Goal: Task Accomplishment & Management: Manage account settings

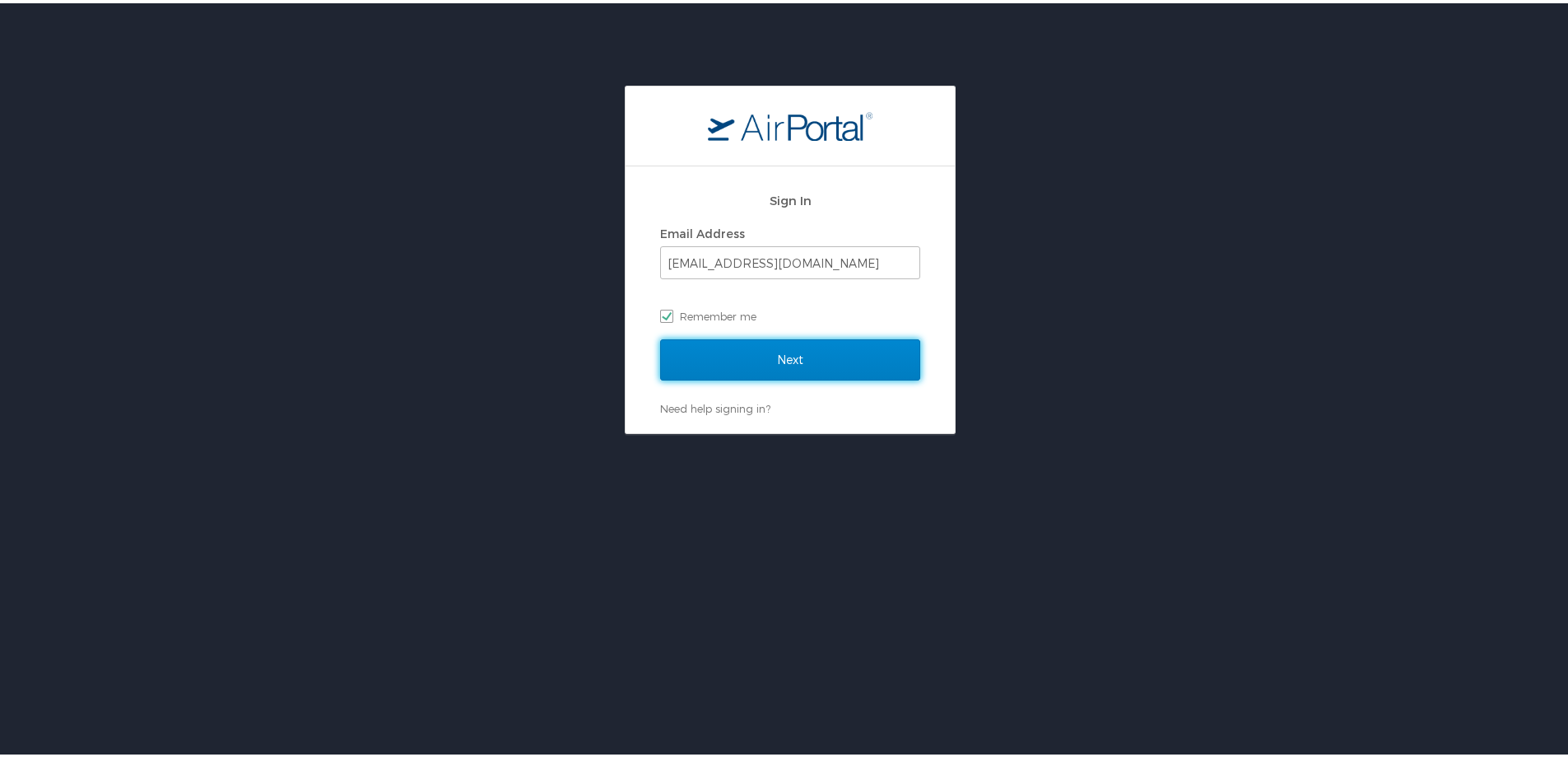
click at [768, 363] on input "Next" at bounding box center [790, 356] width 260 height 42
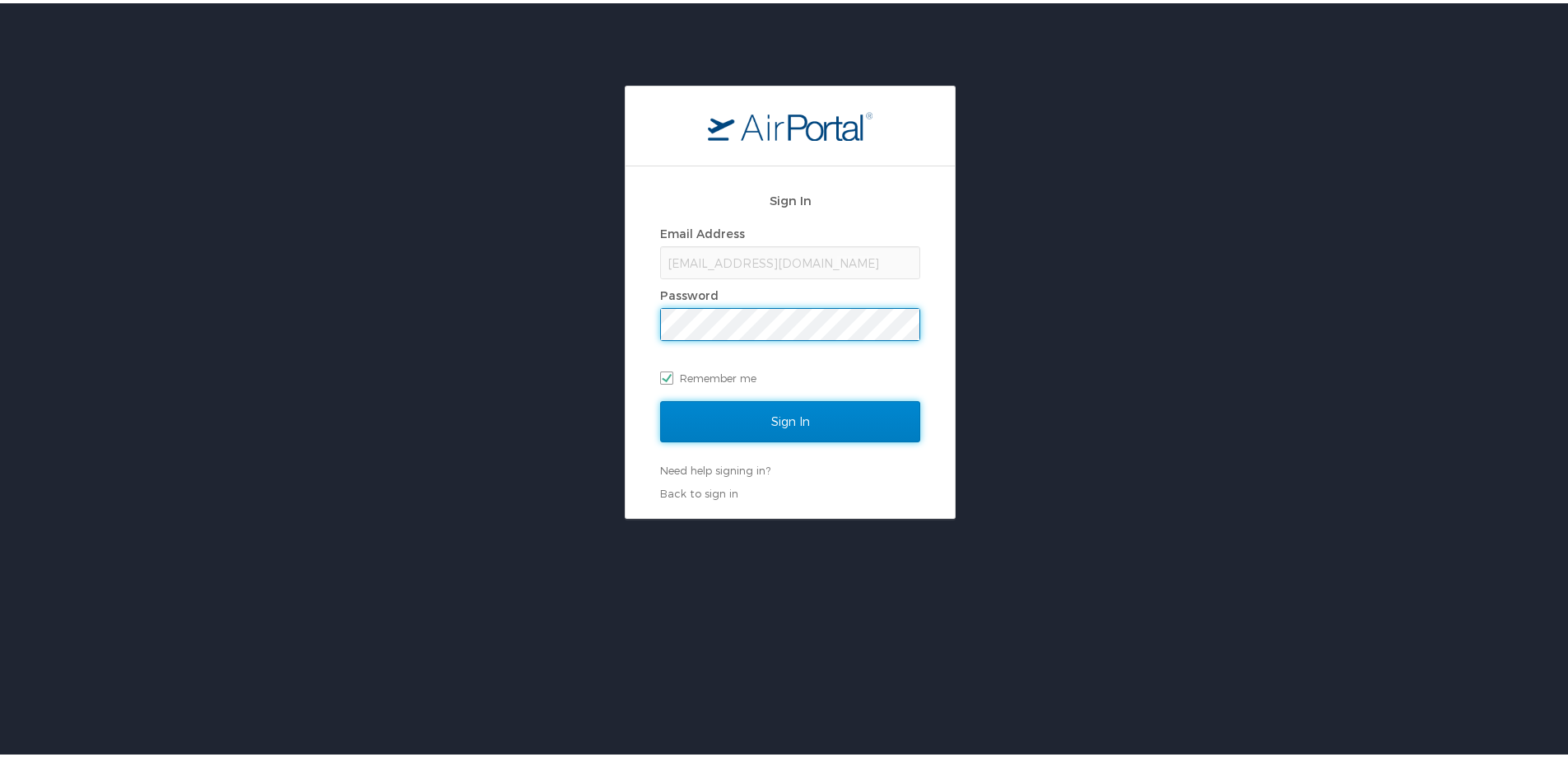
click at [774, 419] on input "Sign In" at bounding box center [790, 419] width 260 height 42
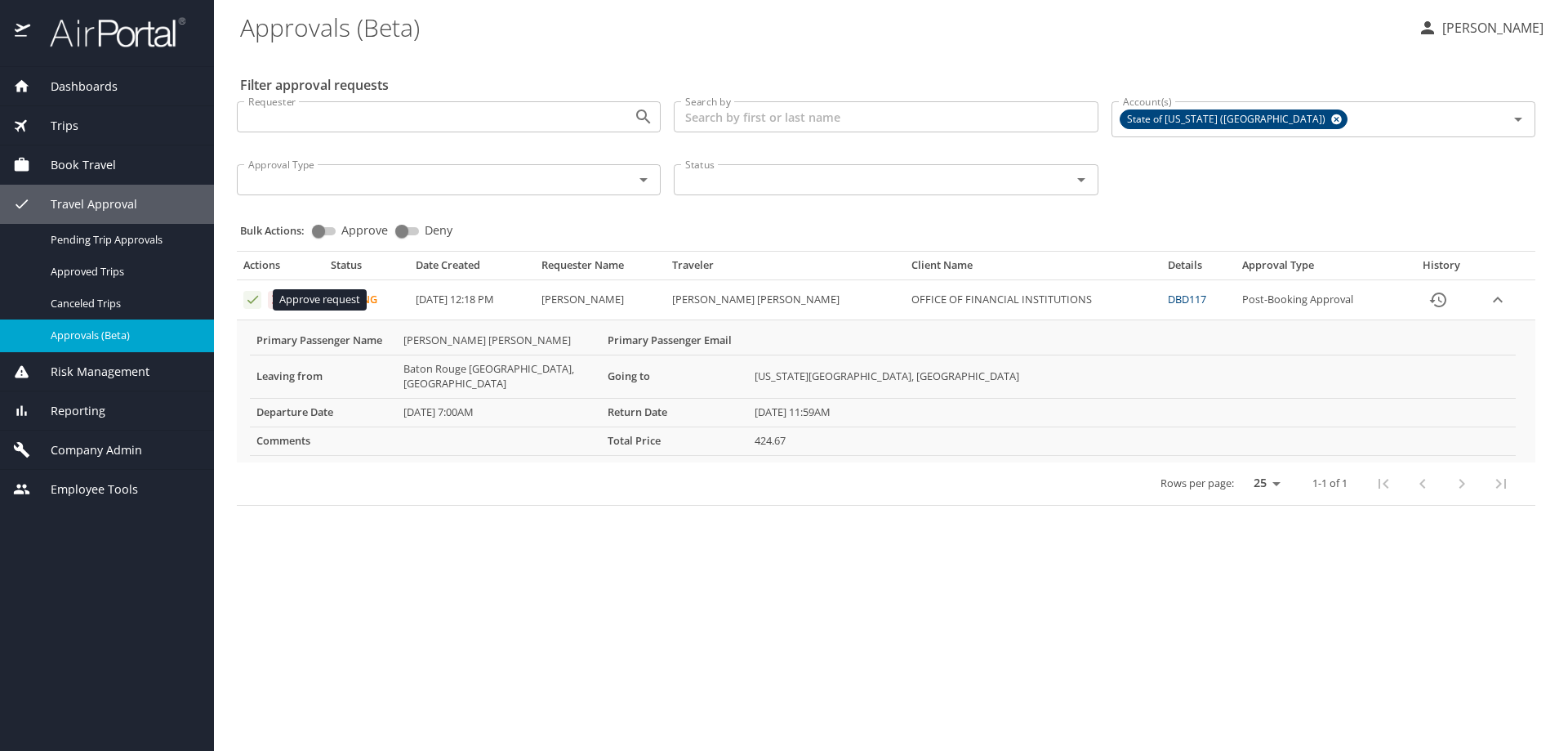
click at [248, 302] on icon "Approval table" at bounding box center [252, 300] width 11 height 8
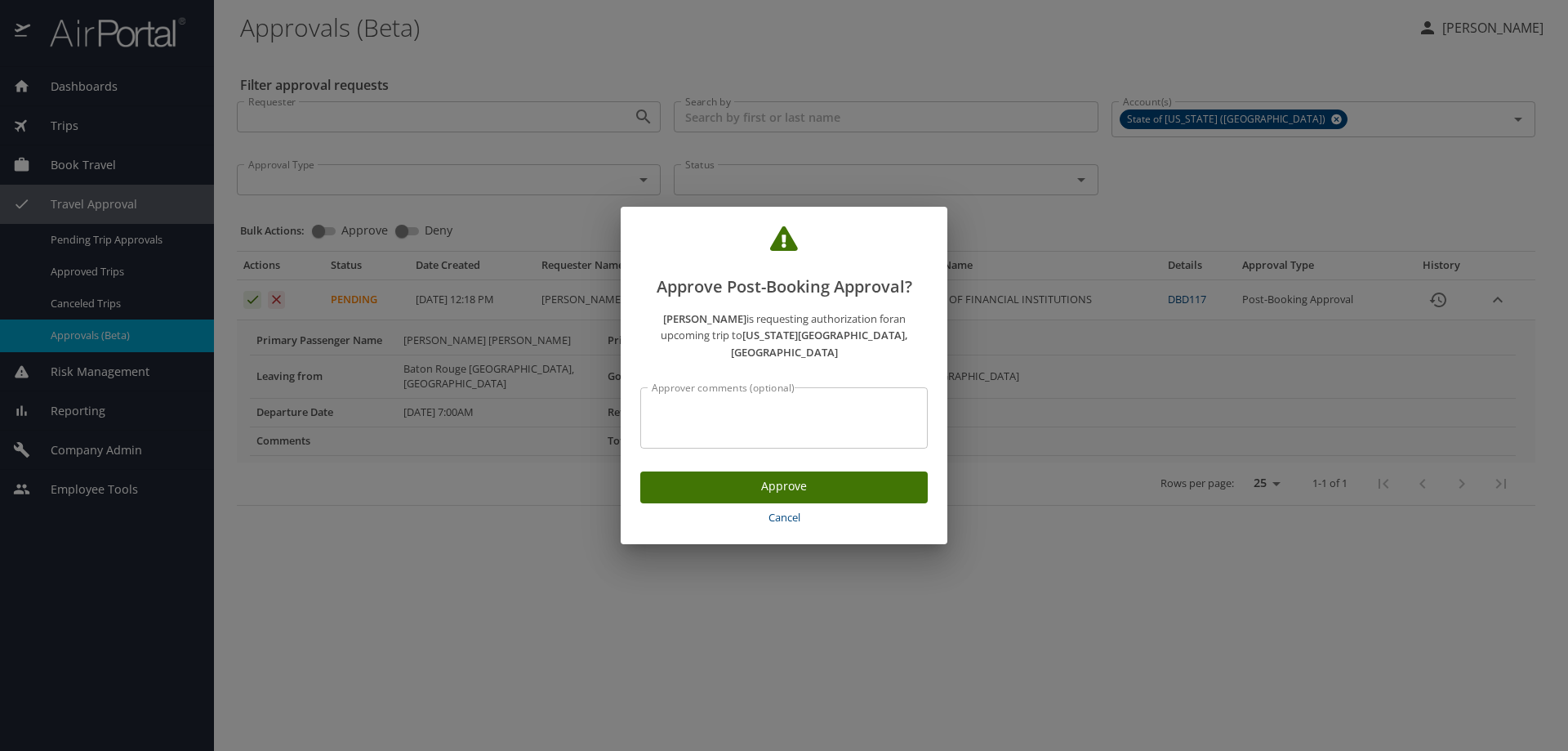
click at [782, 477] on span "Approve" at bounding box center [784, 486] width 261 height 21
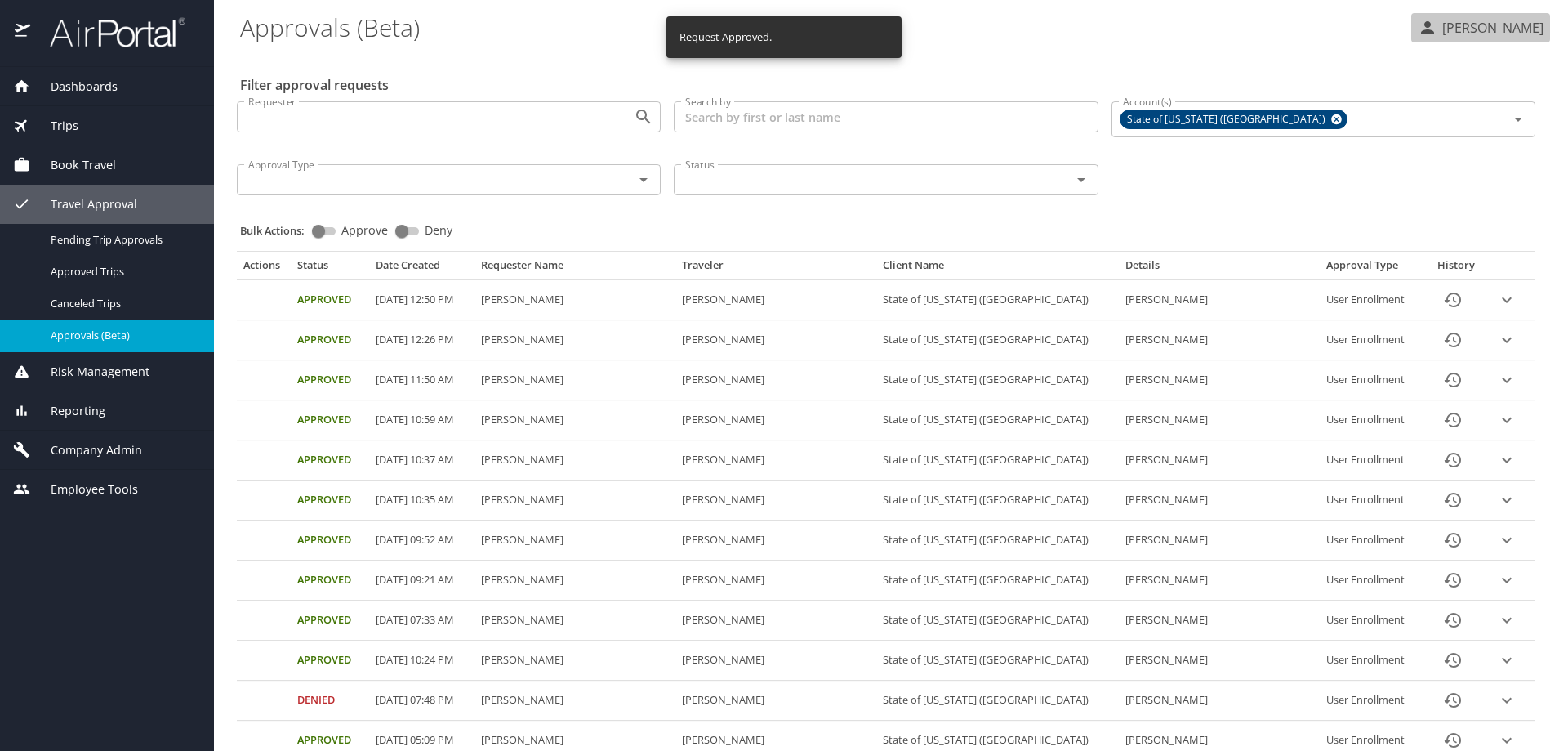
click at [1496, 31] on p "REBECCA ARONSON" at bounding box center [1491, 28] width 106 height 20
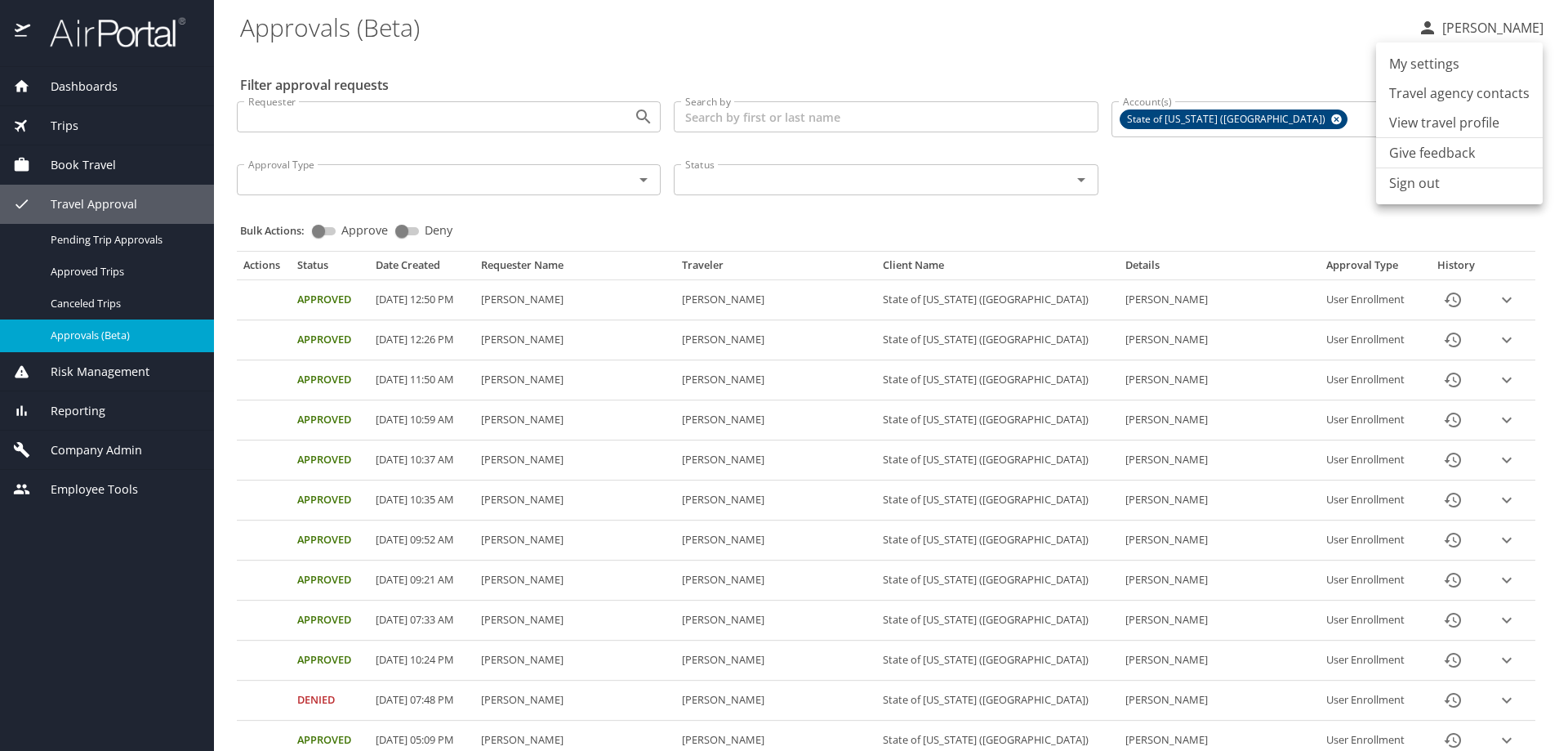
click at [1412, 182] on li "Sign out" at bounding box center [1460, 183] width 167 height 30
